Goal: Task Accomplishment & Management: Complete application form

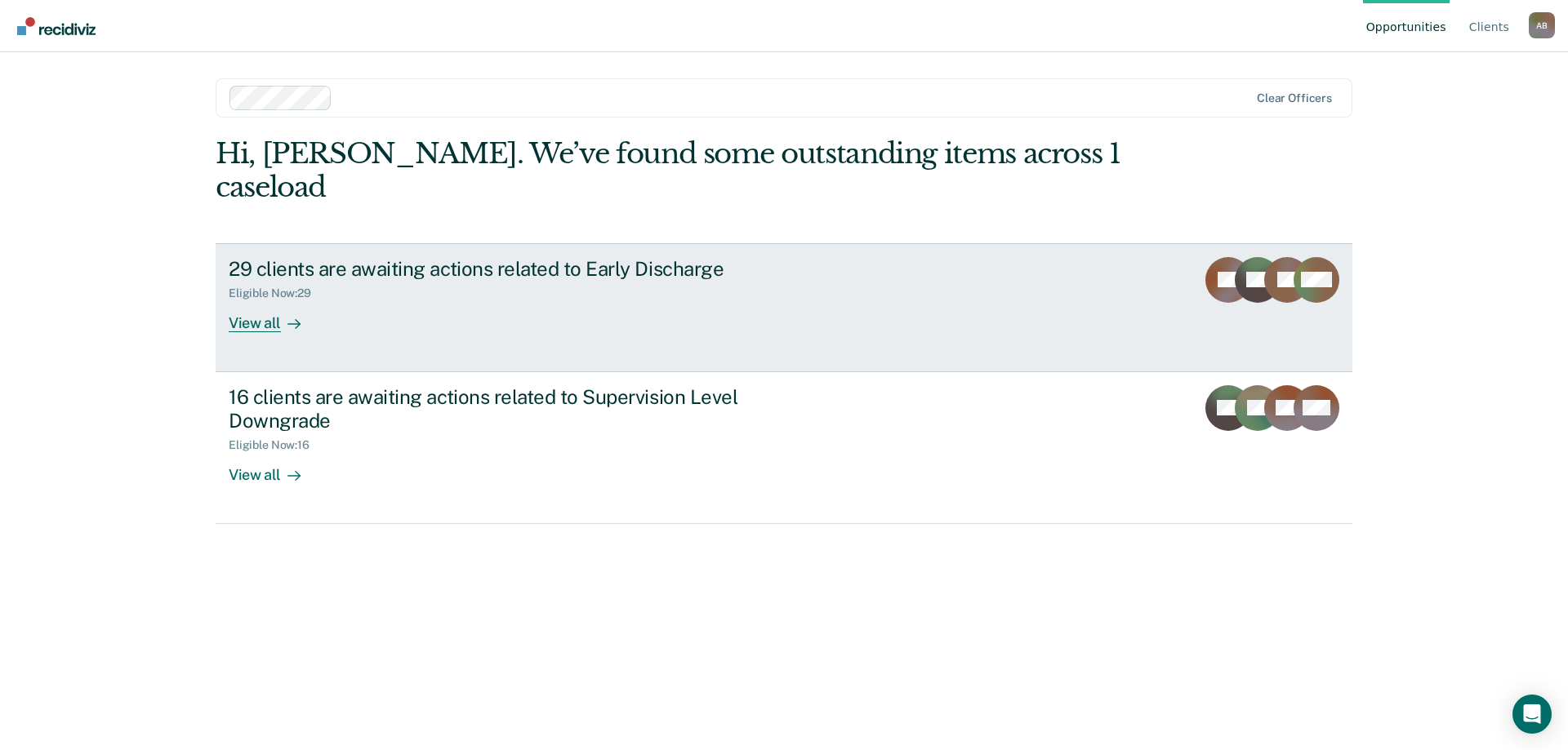
click at [258, 301] on div "View all" at bounding box center [275, 316] width 92 height 31
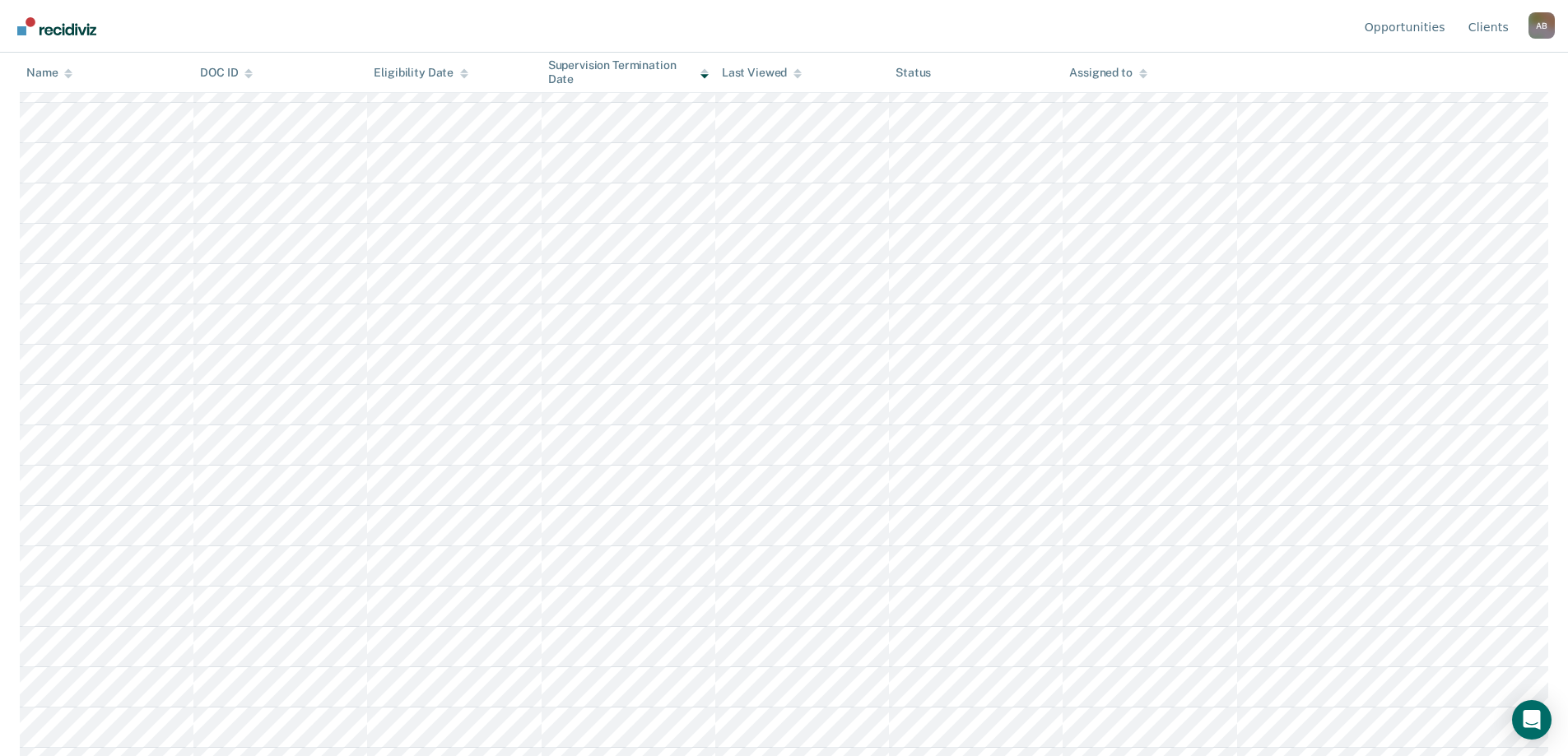
scroll to position [329, 0]
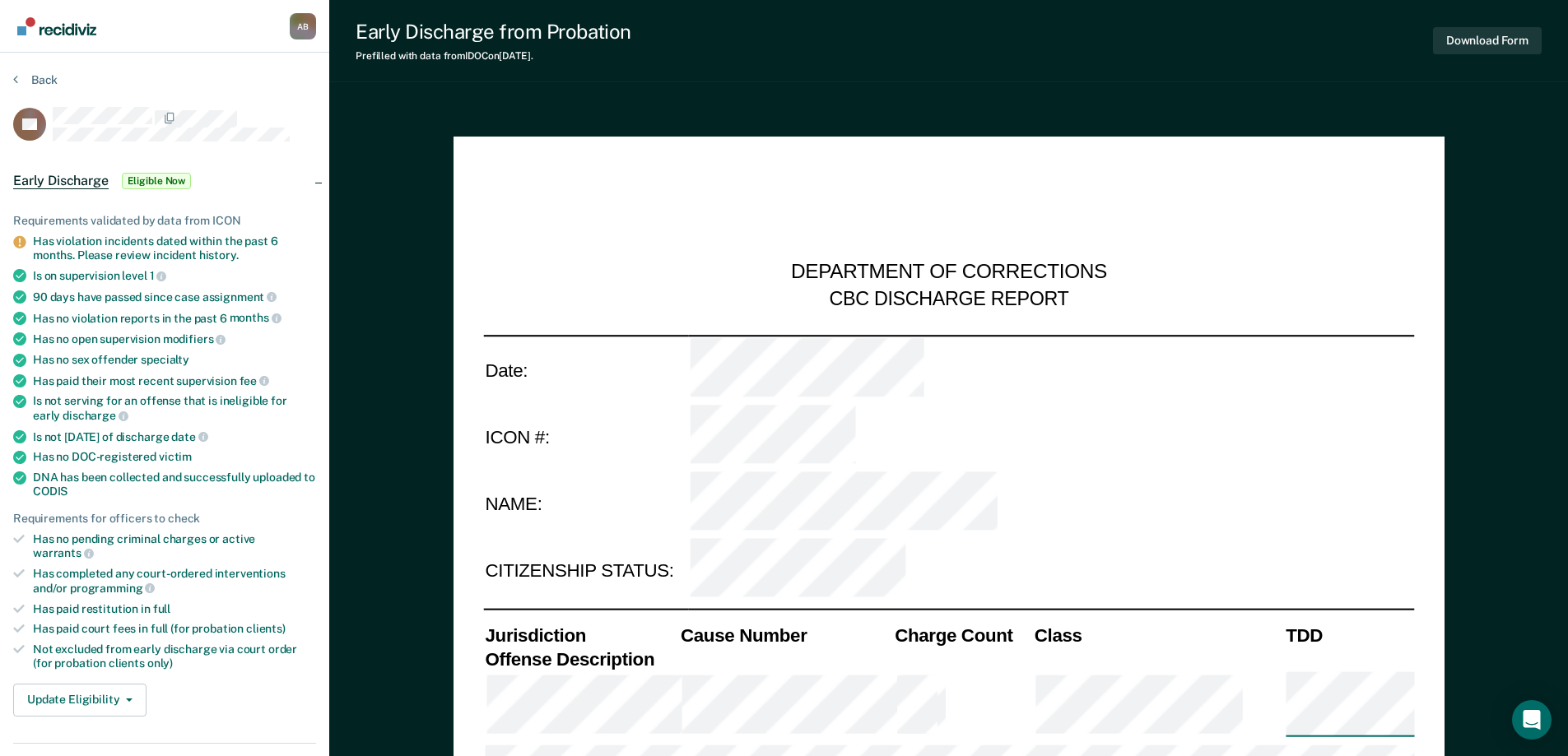
scroll to position [82, 0]
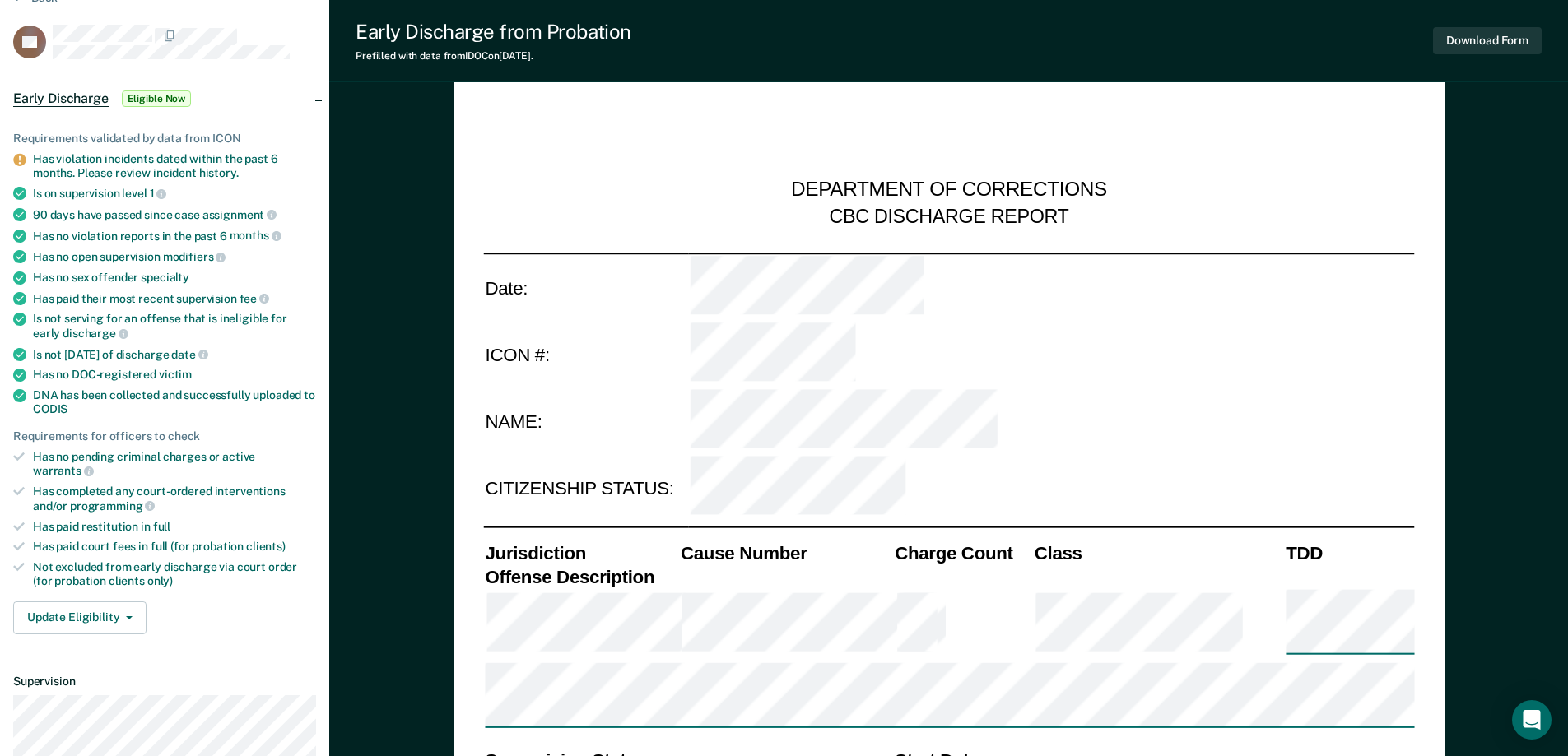
drag, startPoint x: 140, startPoint y: 474, endPoint x: 122, endPoint y: 509, distance: 39.4
drag, startPoint x: 122, startPoint y: 509, endPoint x: 233, endPoint y: 605, distance: 146.8
click at [233, 605] on div "Update Eligibility Submit for Supervisor Approval [PERSON_NAME] as Ineligible" at bounding box center [164, 618] width 303 height 33
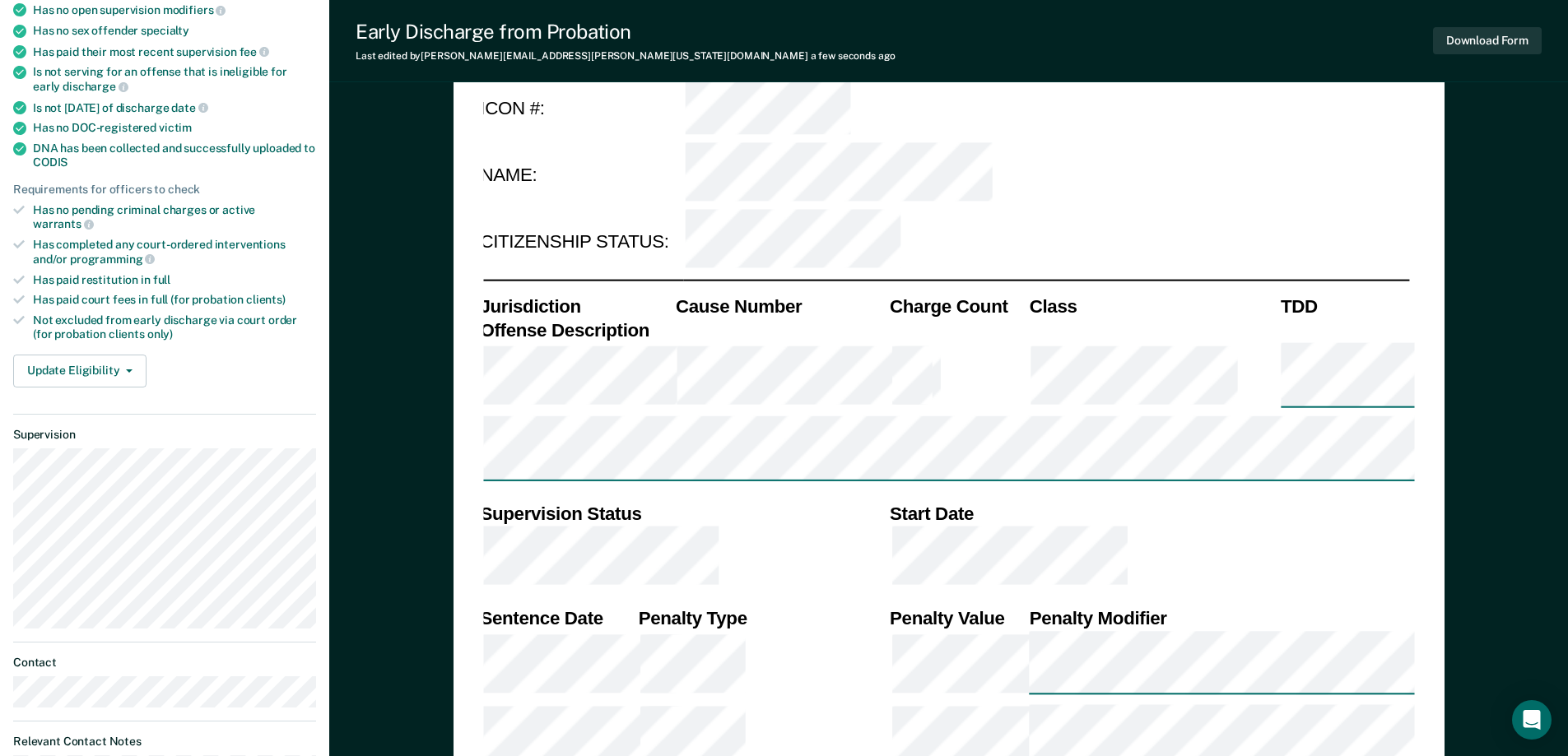
scroll to position [494, 0]
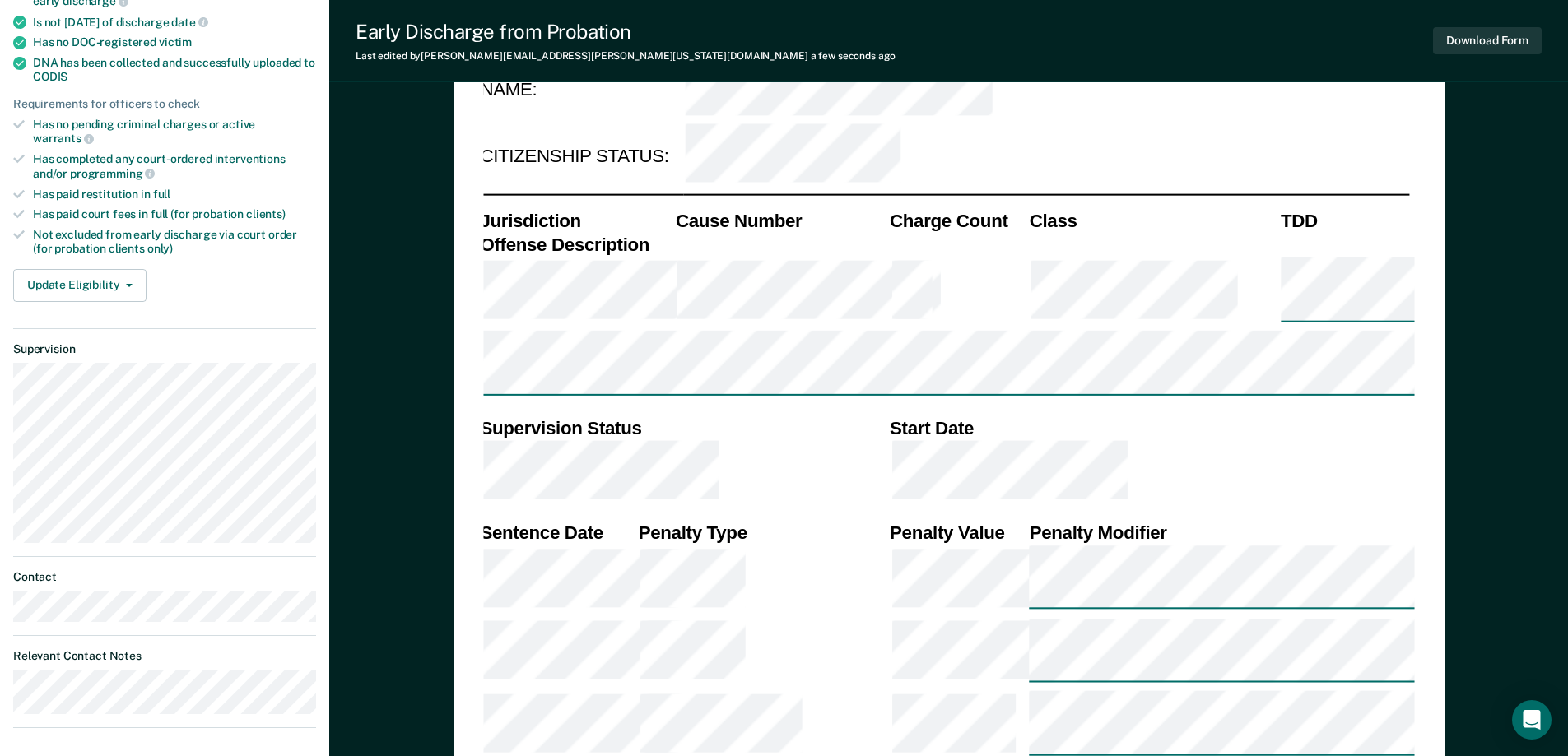
scroll to position [744, 0]
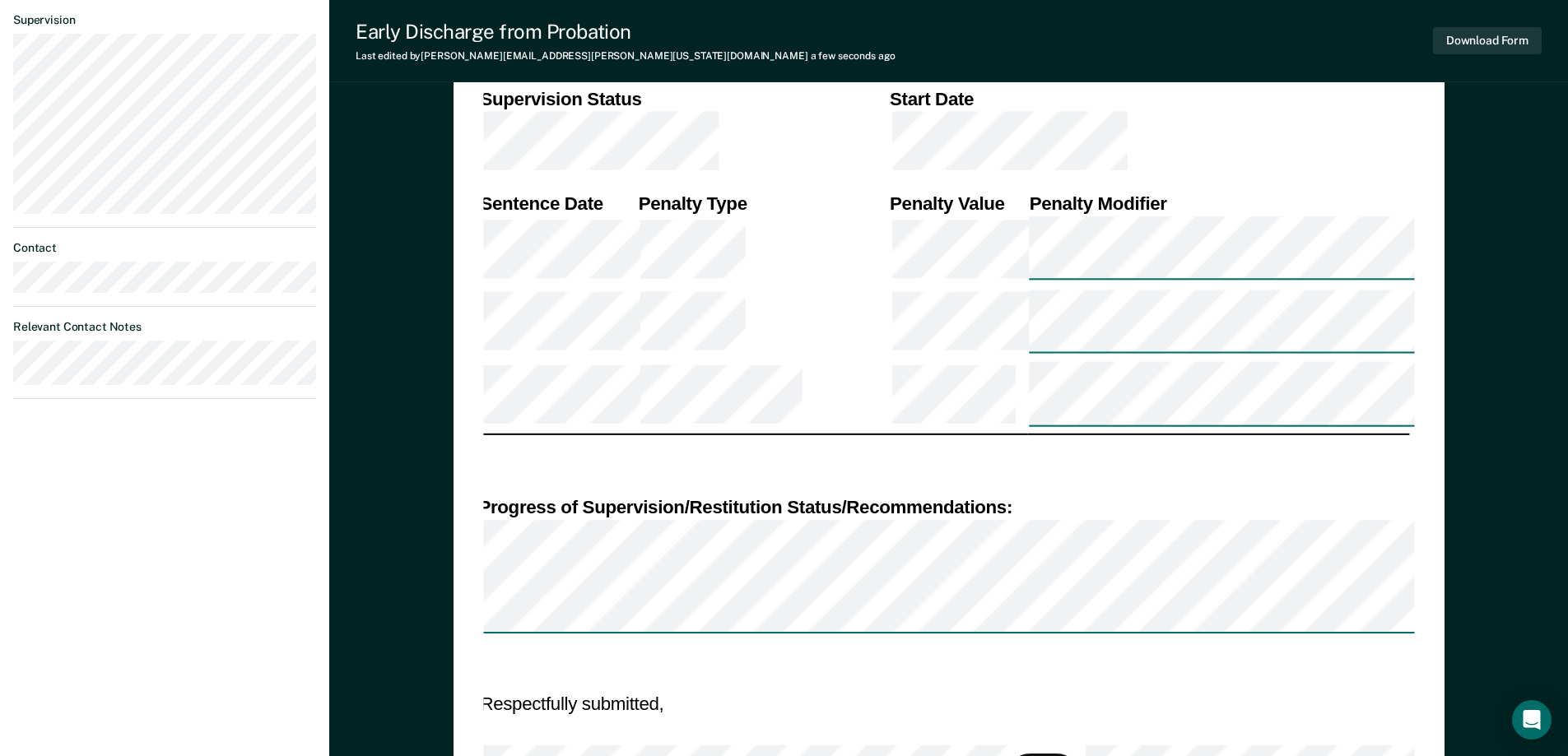
type textarea "x"
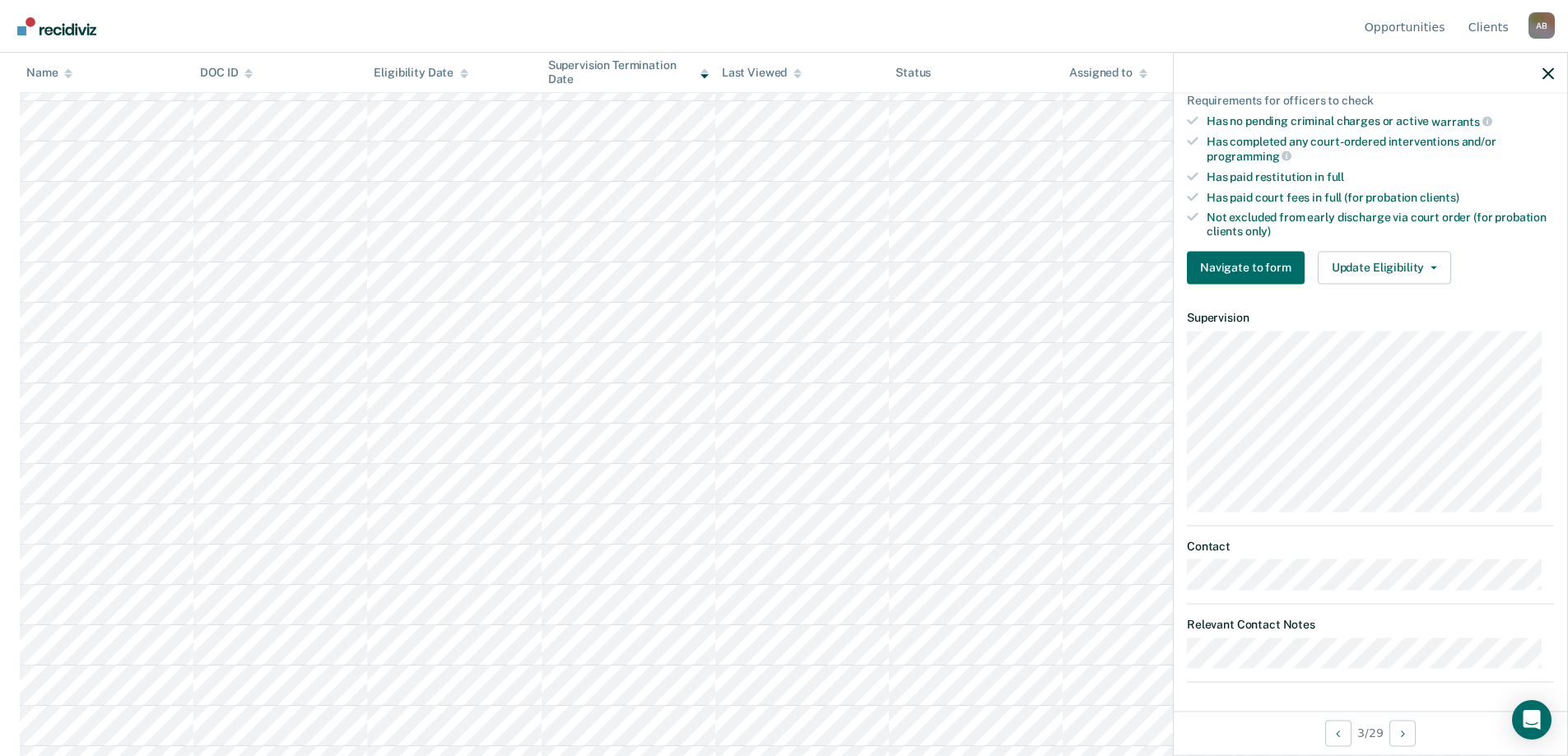
scroll to position [414, 0]
click at [1430, 264] on icon "button" at bounding box center [1434, 265] width 7 height 3
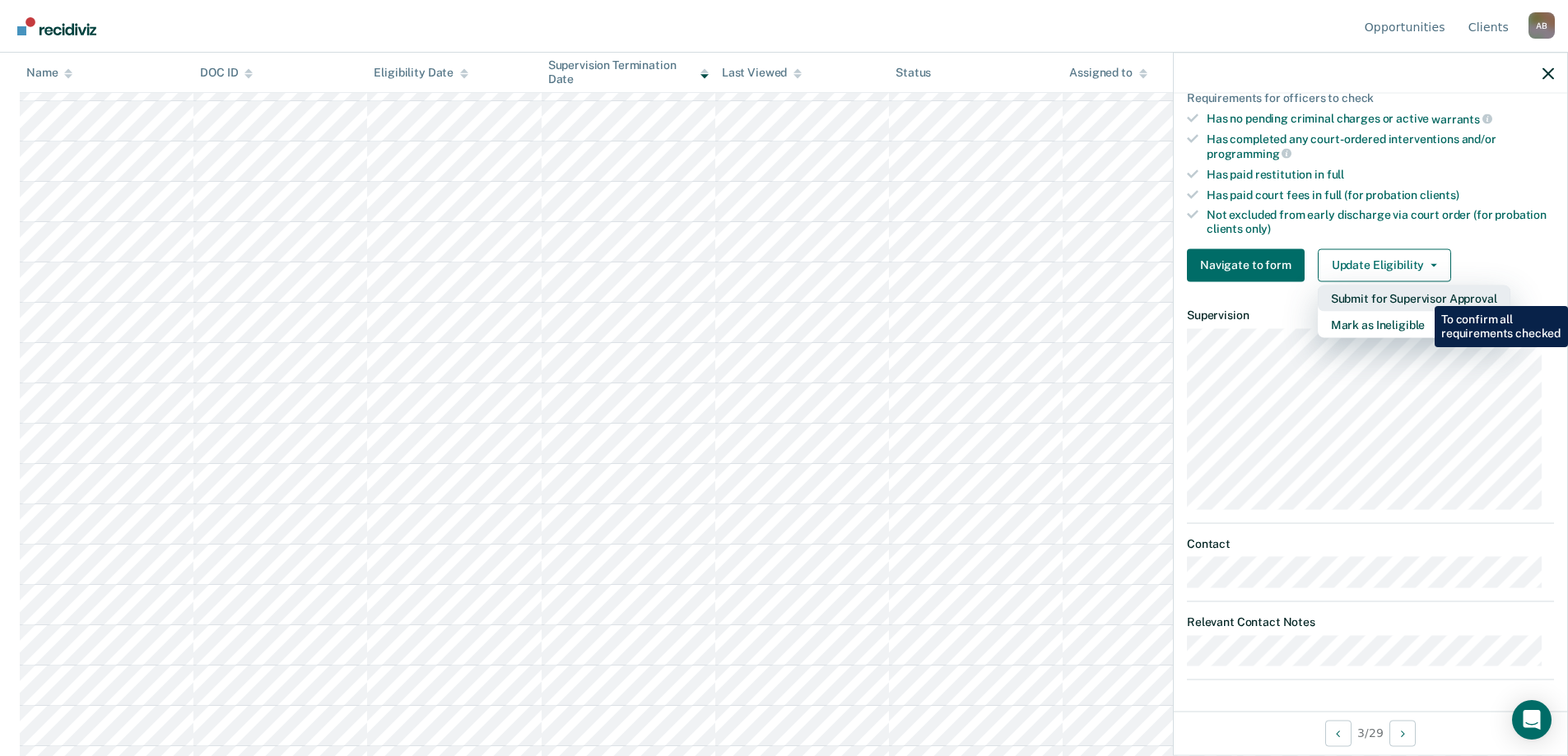
click at [1422, 294] on button "Submit for Supervisor Approval" at bounding box center [1414, 298] width 193 height 27
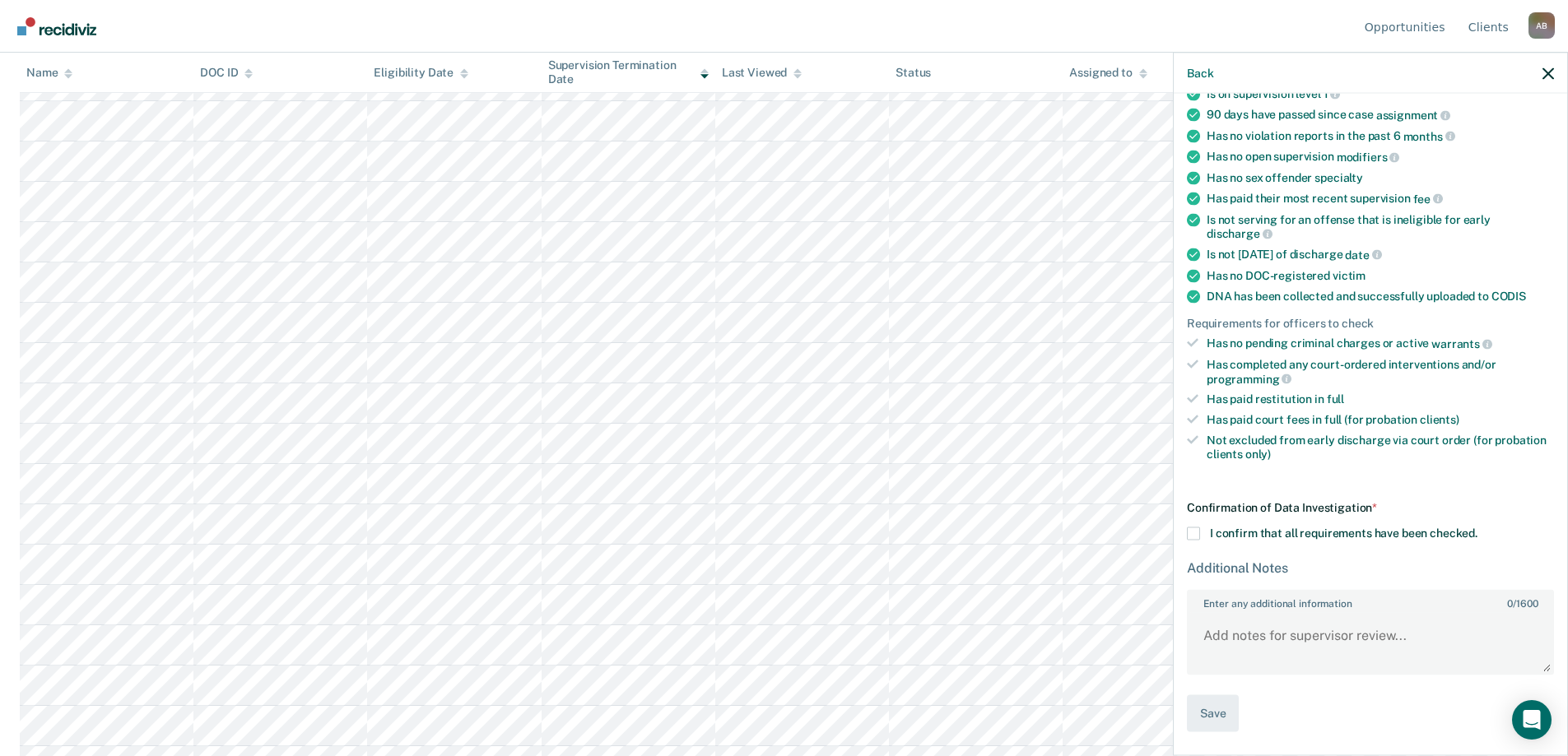
scroll to position [187, 0]
click at [1194, 536] on span at bounding box center [1193, 535] width 13 height 13
click at [1477, 529] on input "I confirm that all requirements have been checked." at bounding box center [1477, 529] width 0 height 0
click at [1211, 713] on button "Save" at bounding box center [1213, 715] width 52 height 37
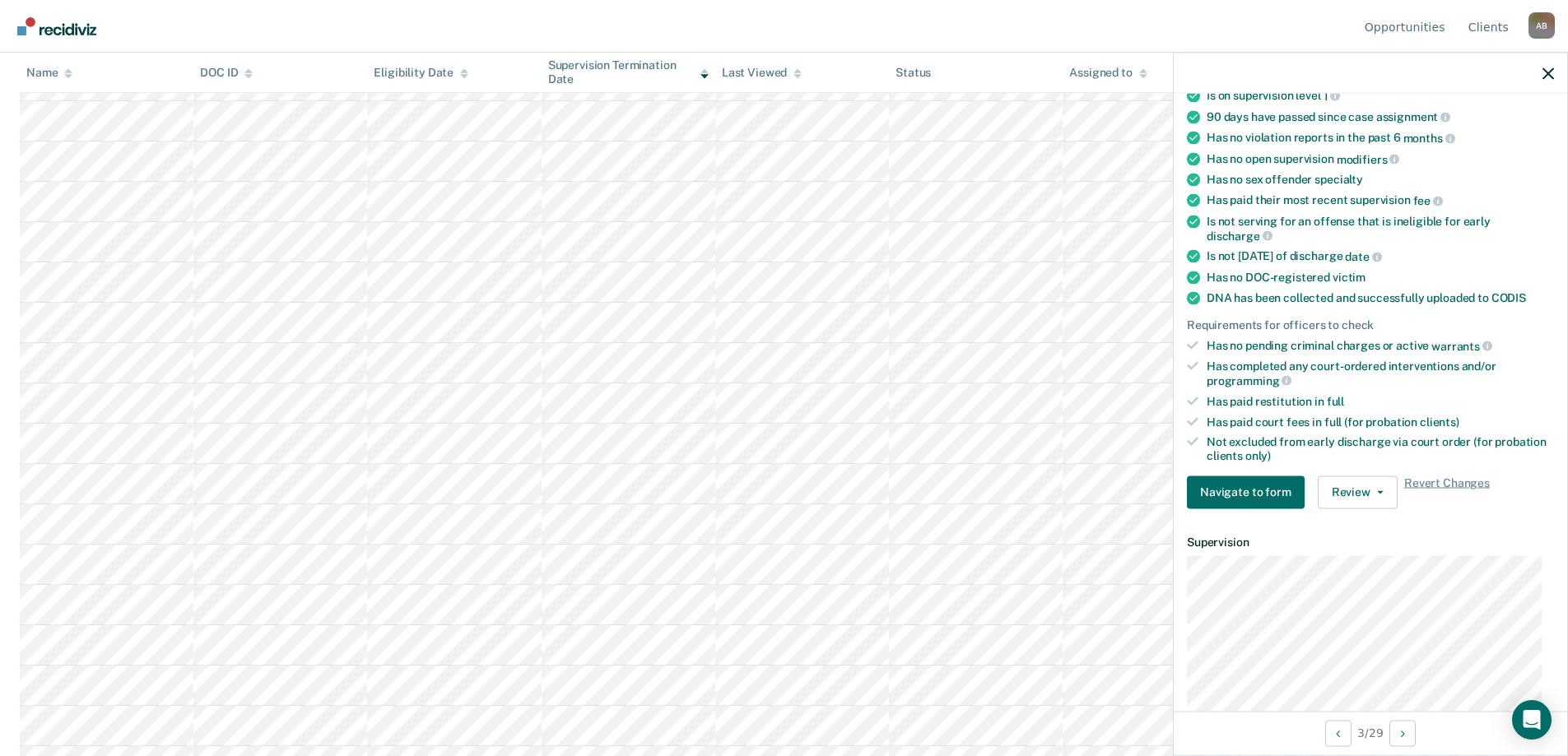
click at [1540, 72] on div at bounding box center [1369, 74] width 393 height 41
